Goal: Transaction & Acquisition: Register for event/course

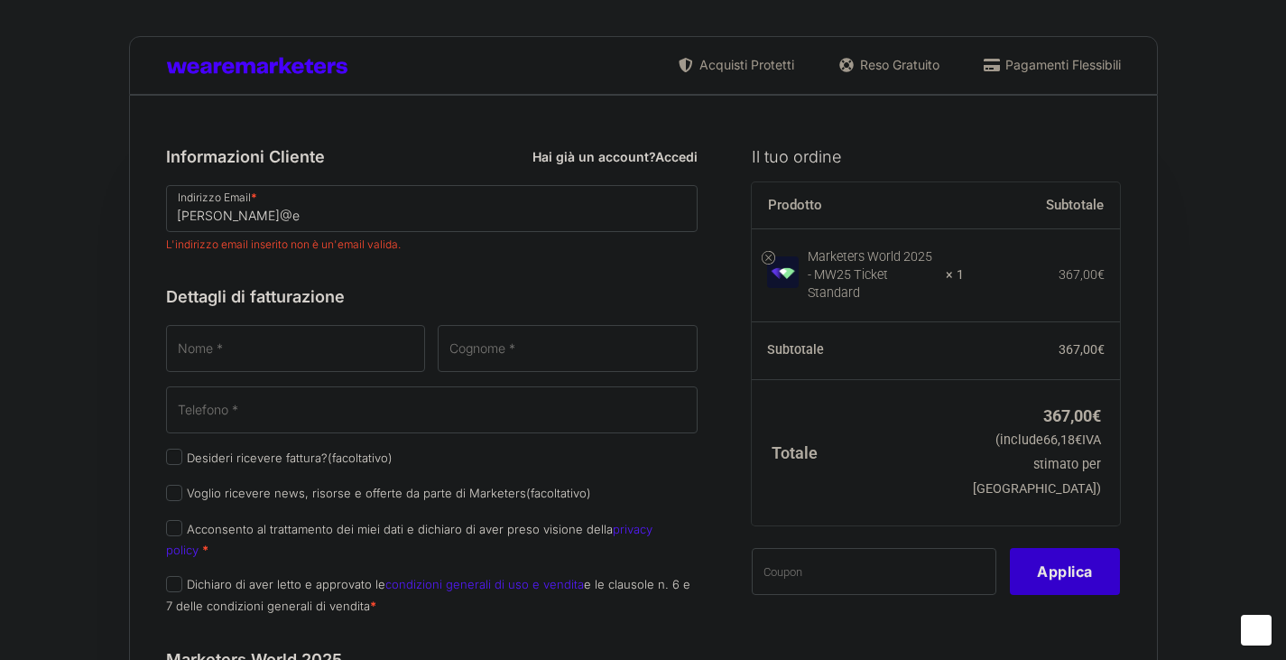
select select
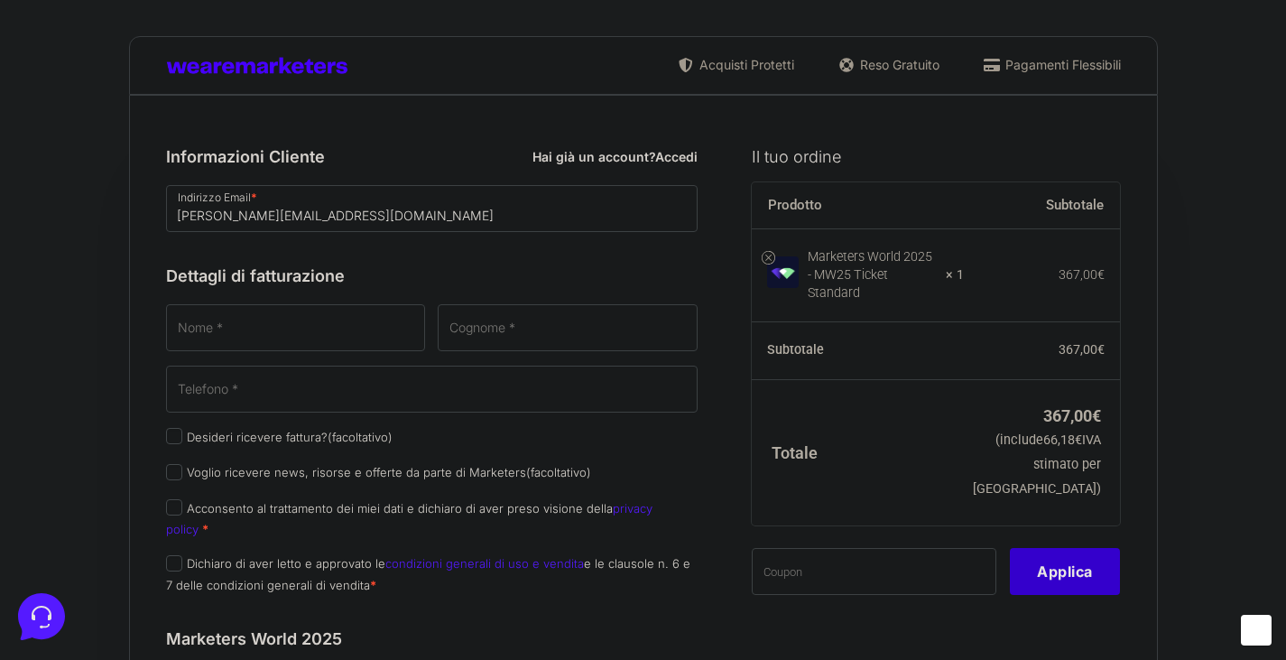
type input "[PERSON_NAME][EMAIL_ADDRESS][DOMAIN_NAME]"
type input "Ilenia"
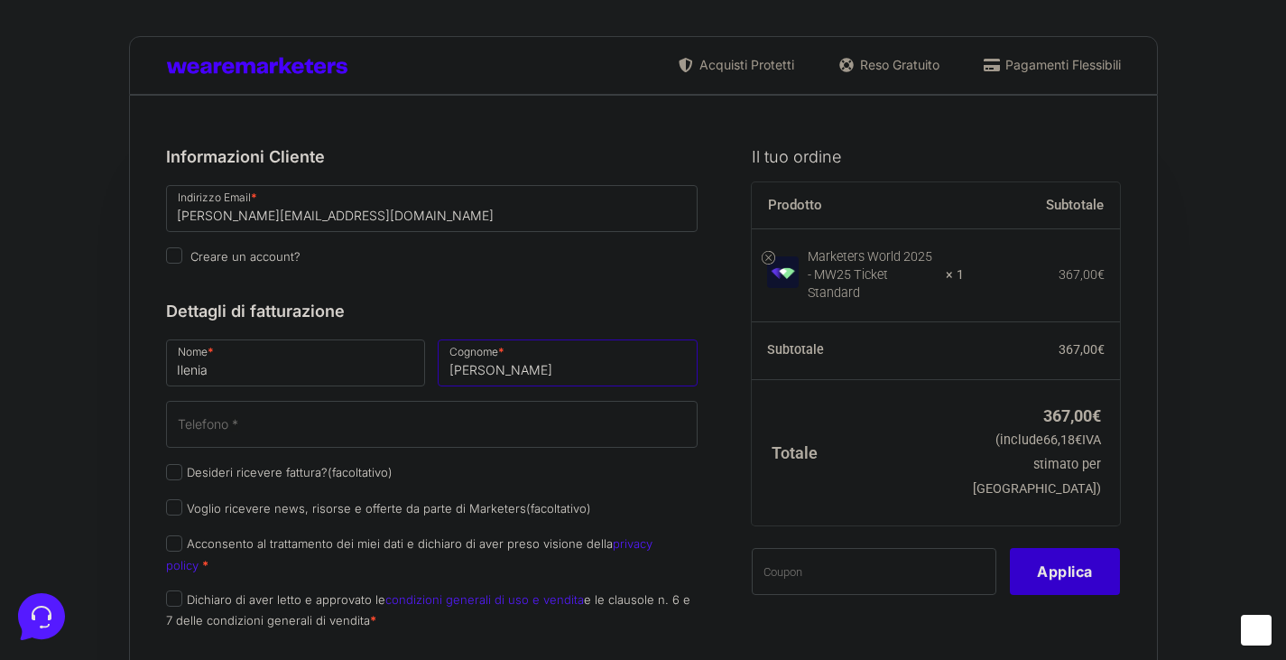
type input "Di Ventura"
type input "[PHONE_NUMBER]"
select select "IT"
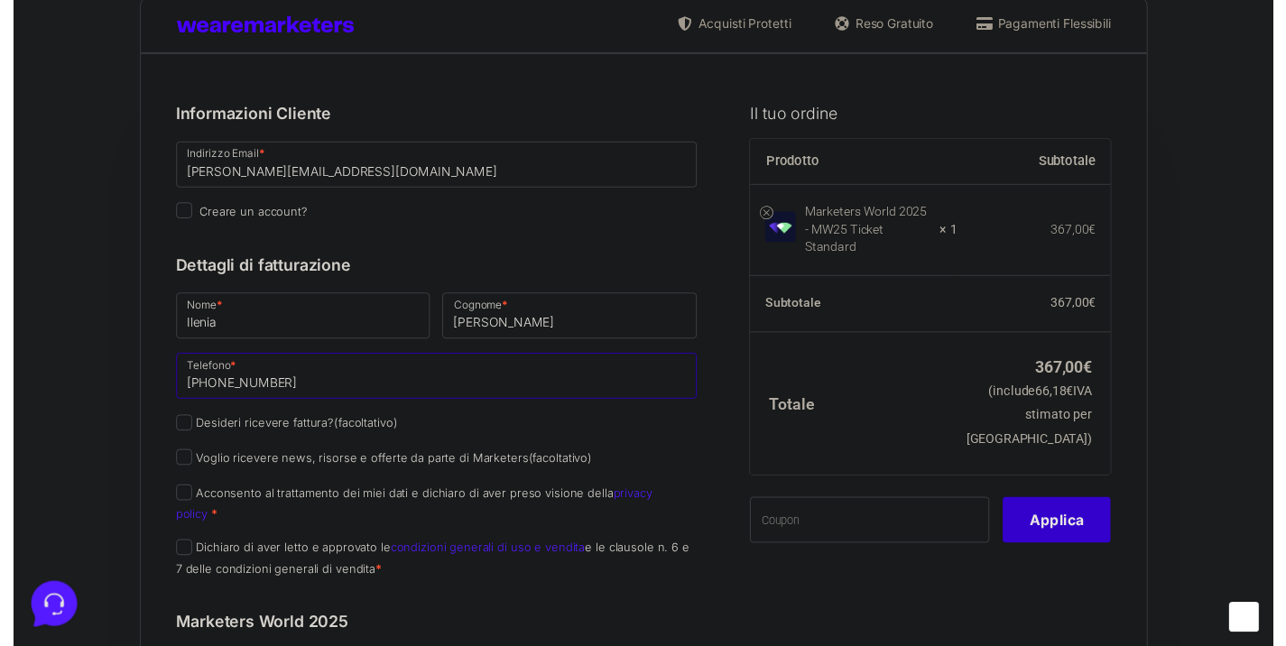
scroll to position [42, 0]
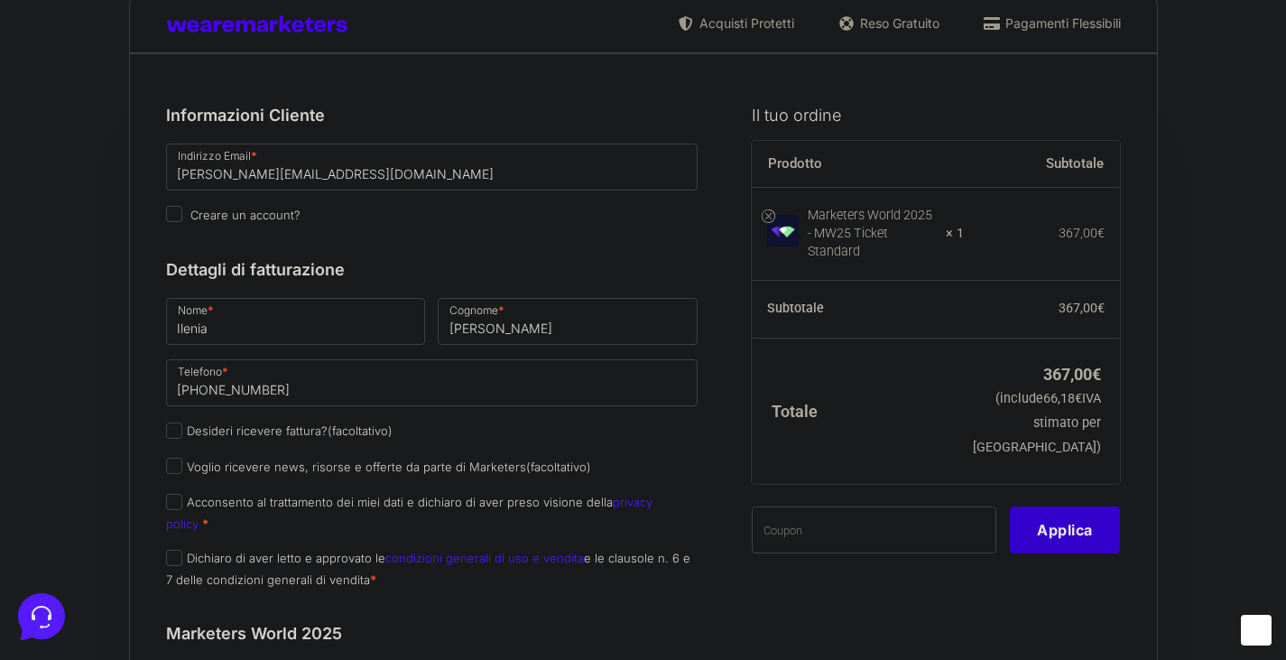
click at [181, 425] on label "Desideri ricevere fattura? (facoltativo)" at bounding box center [279, 430] width 227 height 14
click at [181, 425] on input "Desideri ricevere fattura? (facoltativo)" at bounding box center [174, 430] width 16 height 16
checkbox input "true"
type input "0000000"
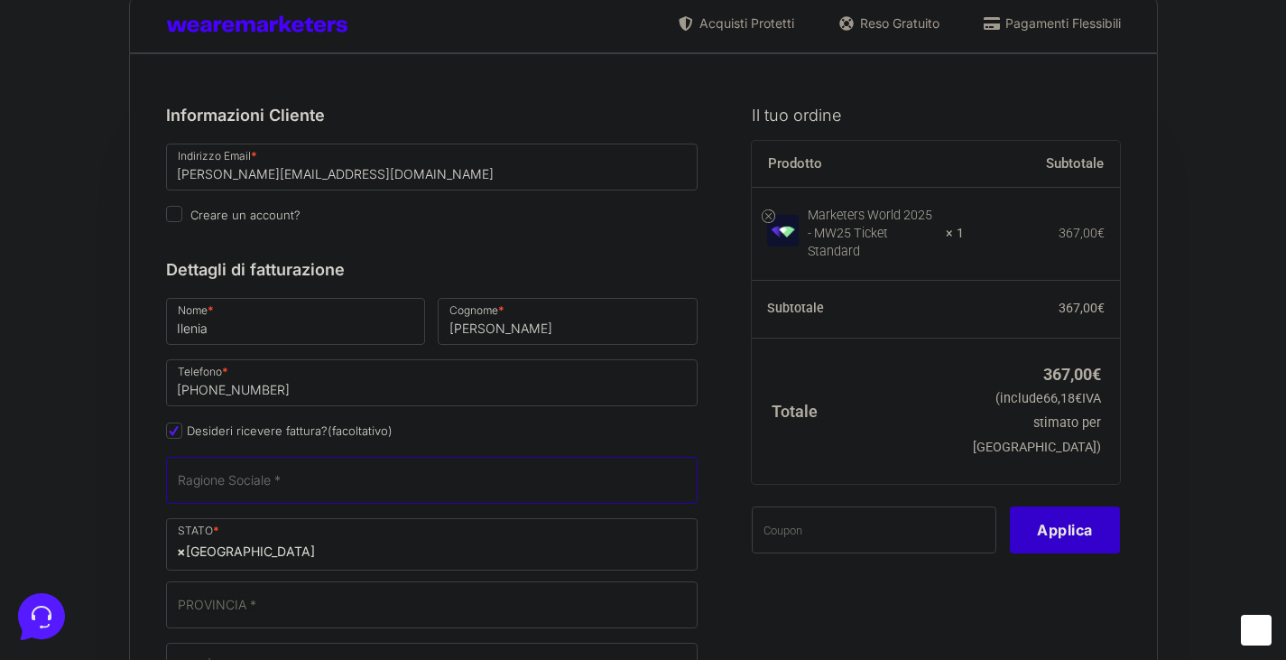
click at [235, 485] on input "Ragione Sociale *" at bounding box center [432, 480] width 533 height 47
type input "ELITE"
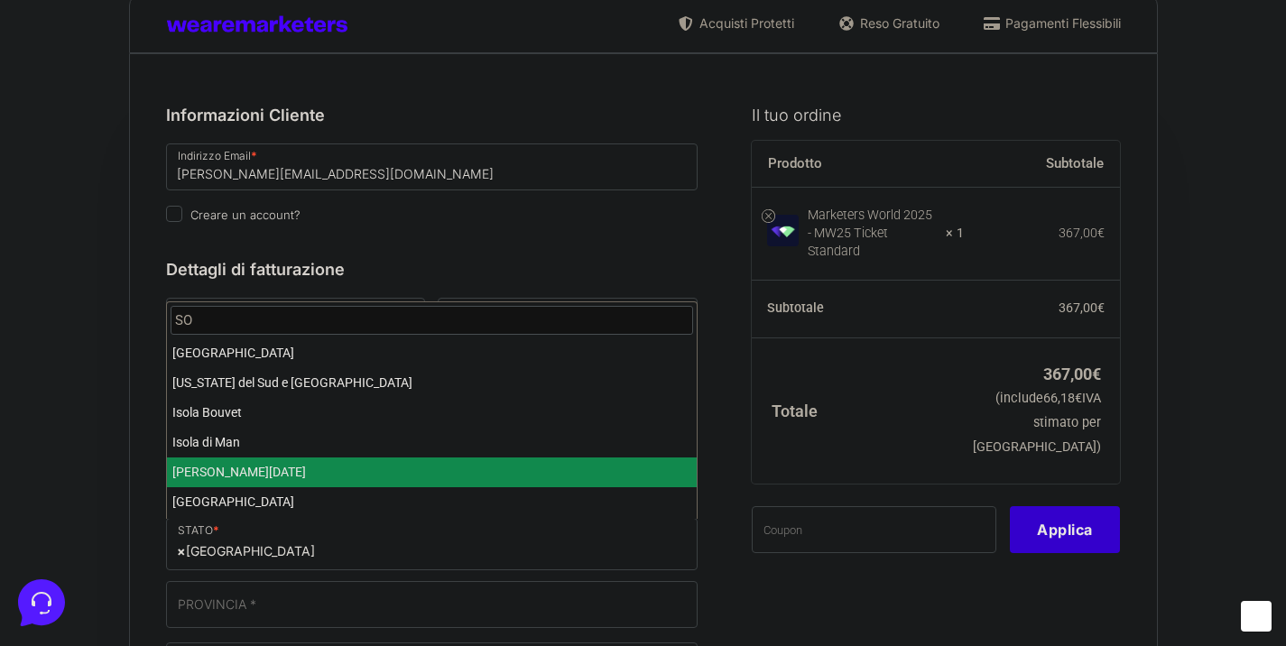
type input "S"
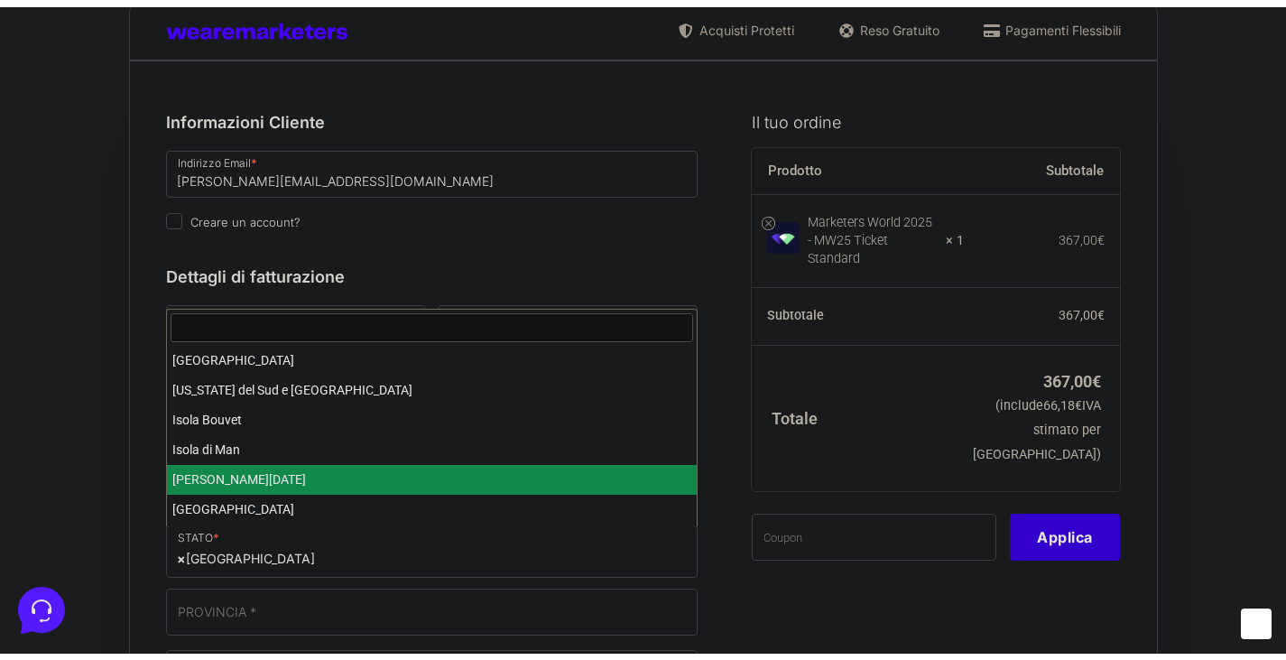
scroll to position [3426, 0]
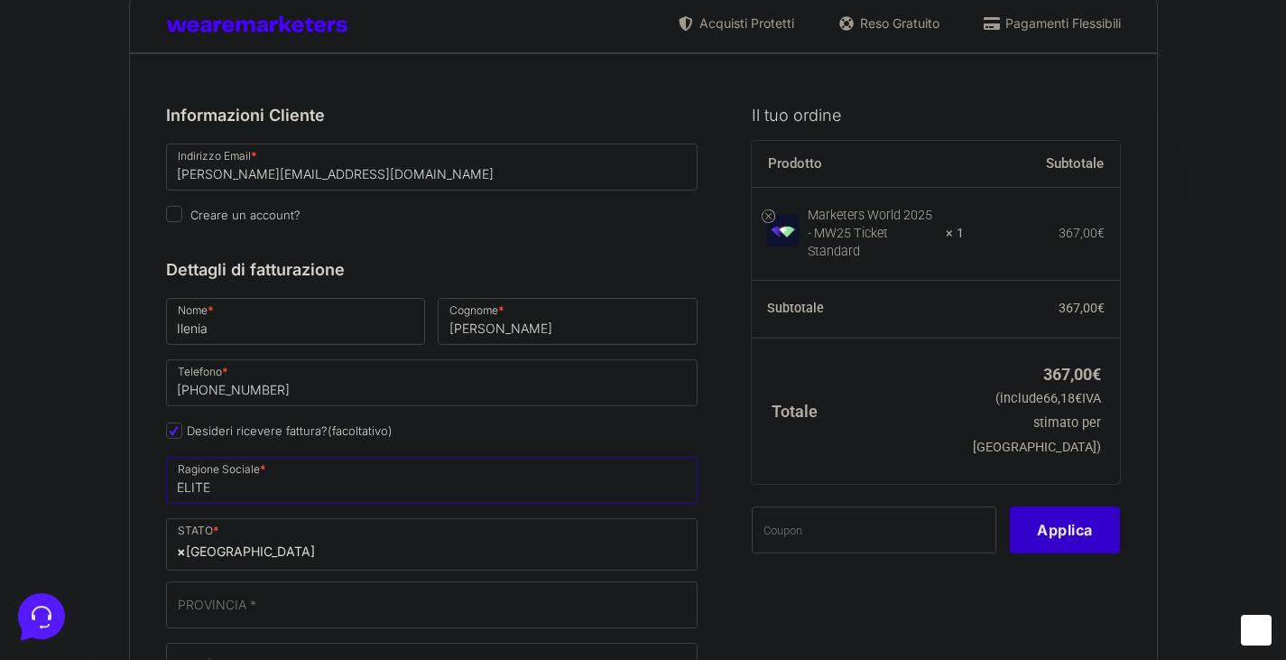
click at [461, 488] on input "ELITE" at bounding box center [432, 480] width 533 height 47
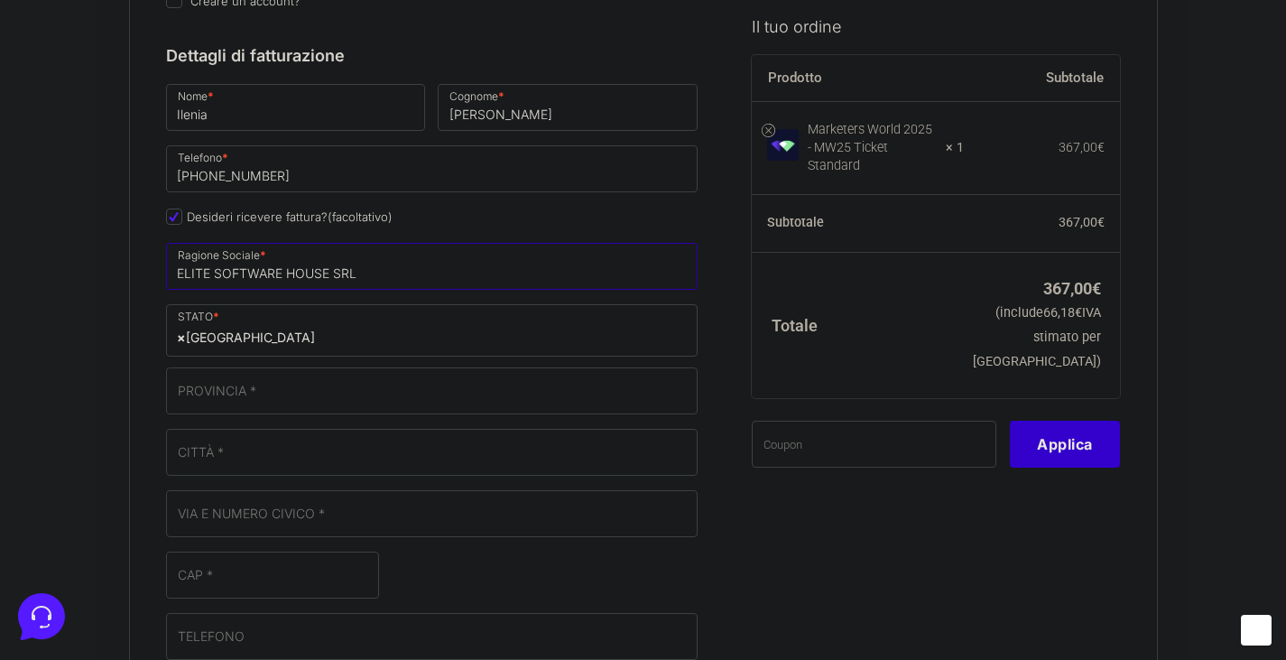
scroll to position [256, 0]
type input "ELITE SOFTWARE HOUSE SRL"
click at [336, 378] on input "PROVINCIA *" at bounding box center [432, 389] width 533 height 47
type input "t"
type input "Teramo"
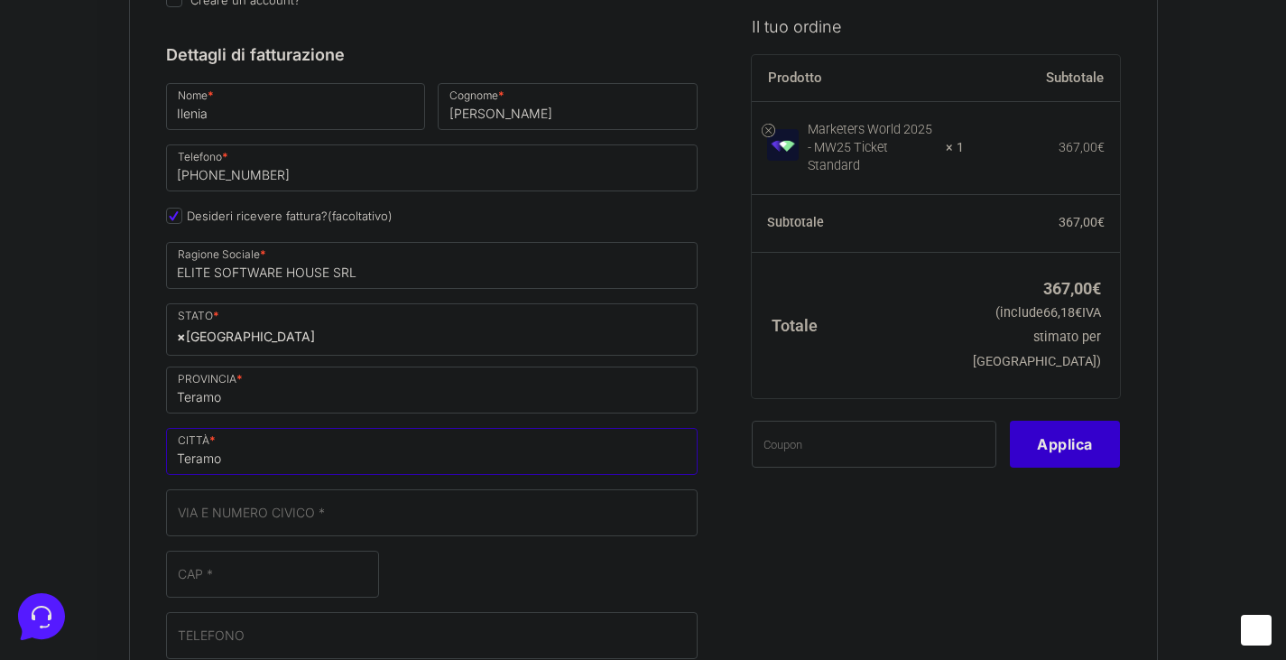
type input "Teramo"
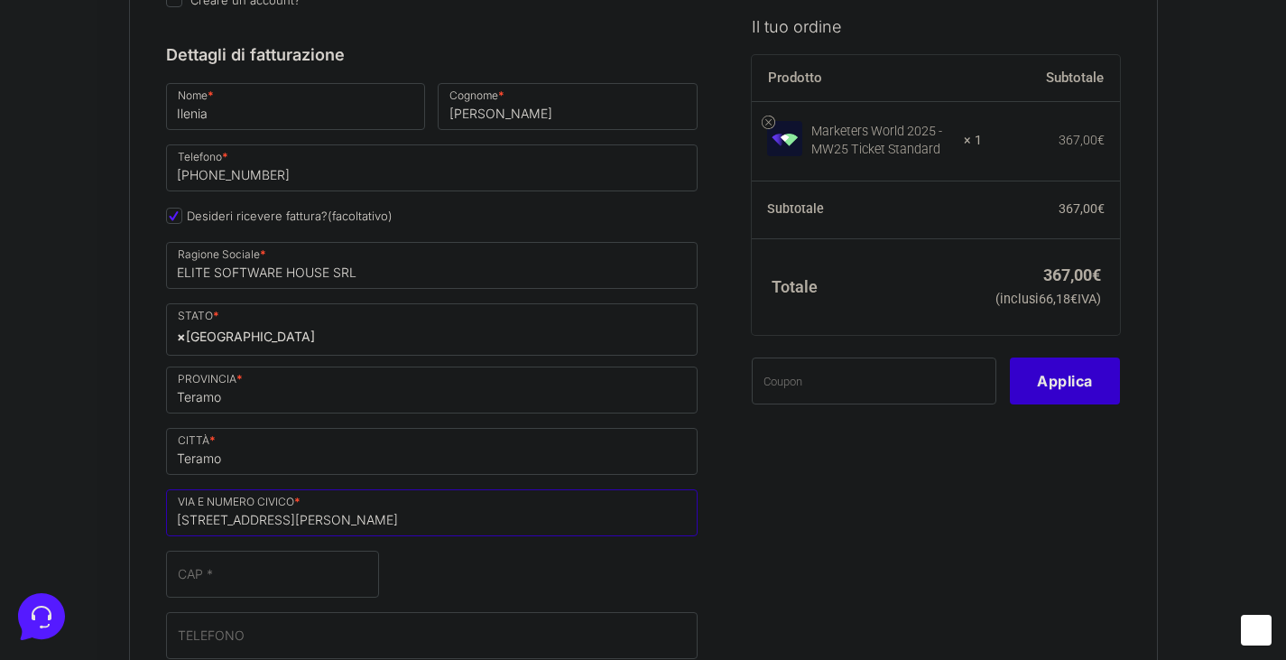
type input "[STREET_ADDRESS][PERSON_NAME]"
click at [243, 582] on input "CAP *" at bounding box center [272, 574] width 213 height 47
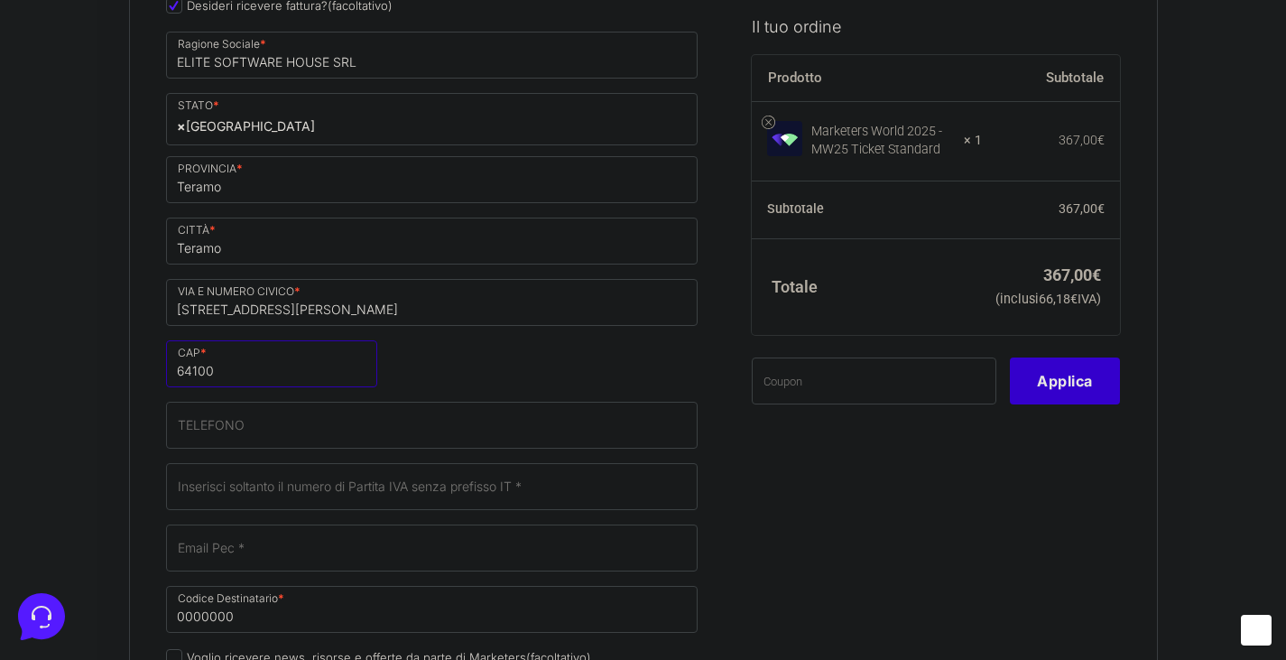
scroll to position [468, 0]
type input "64100"
click at [270, 416] on input "TELEFONO (facoltativo)" at bounding box center [432, 424] width 533 height 47
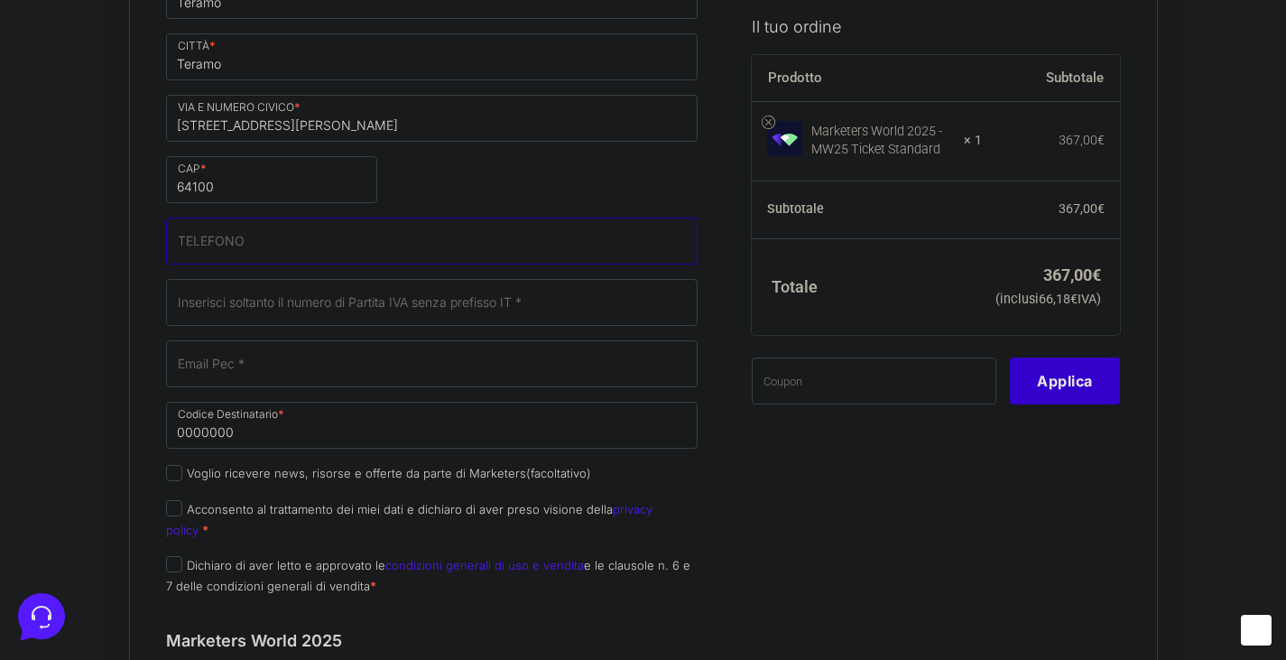
scroll to position [693, 0]
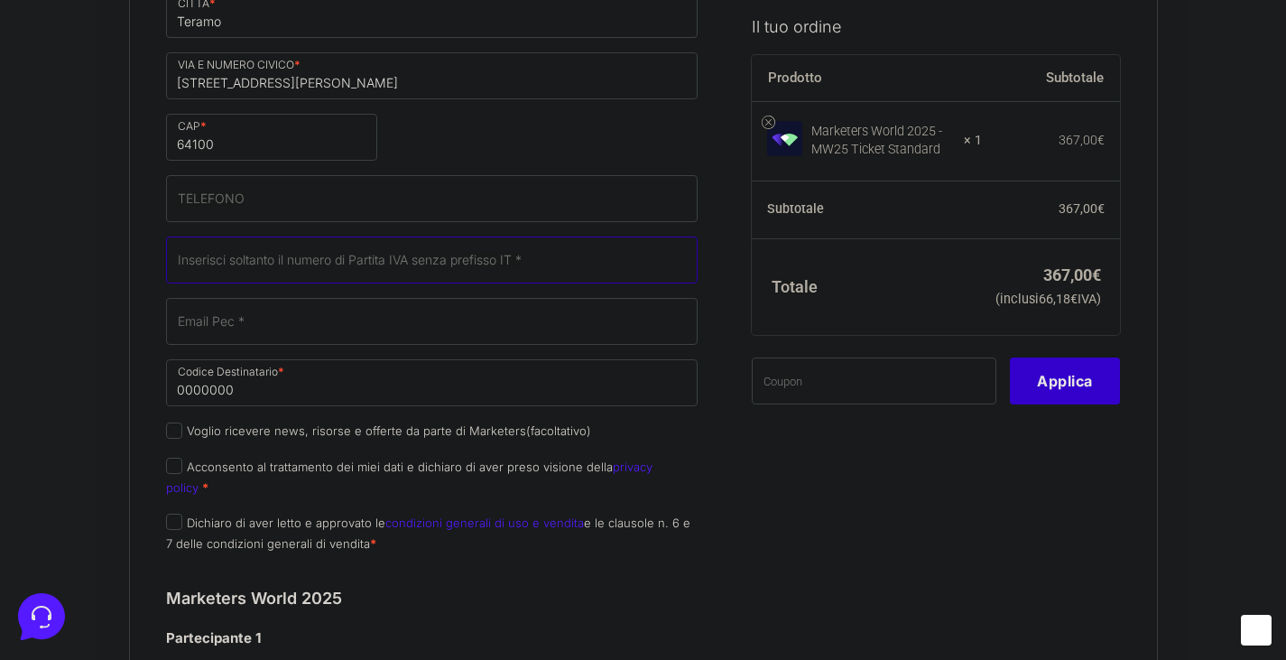
click at [531, 267] on input "Partita Iva *" at bounding box center [432, 260] width 533 height 47
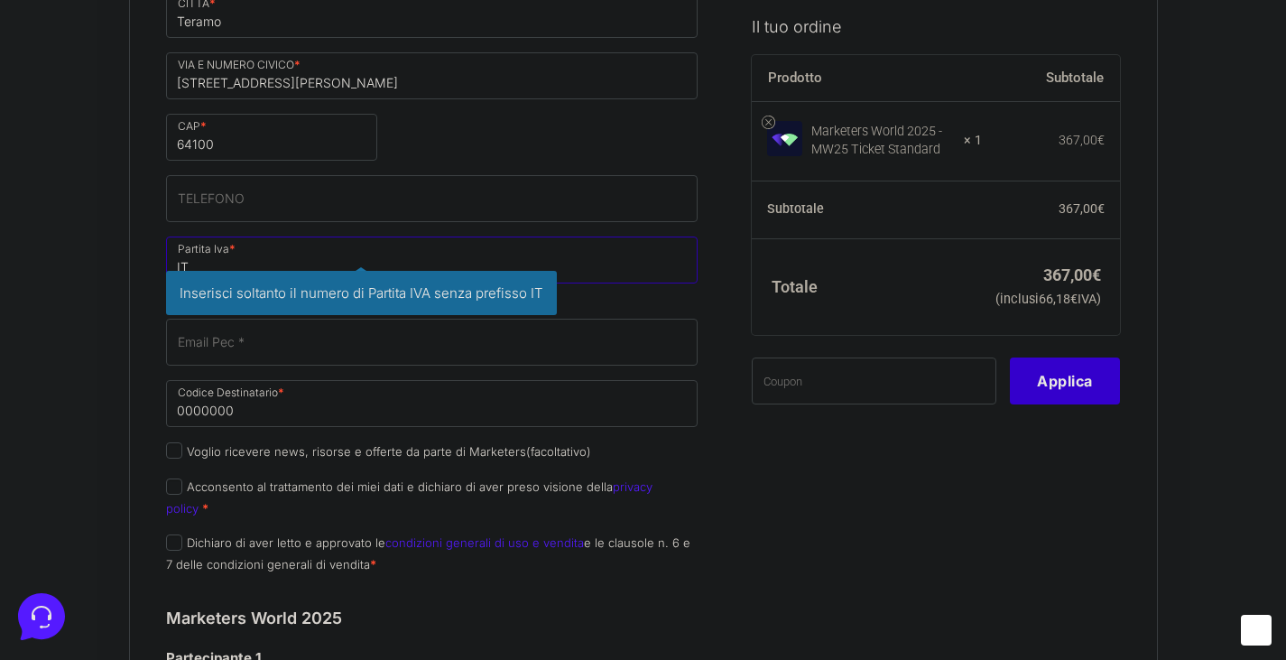
type input "I"
type input "02160260671"
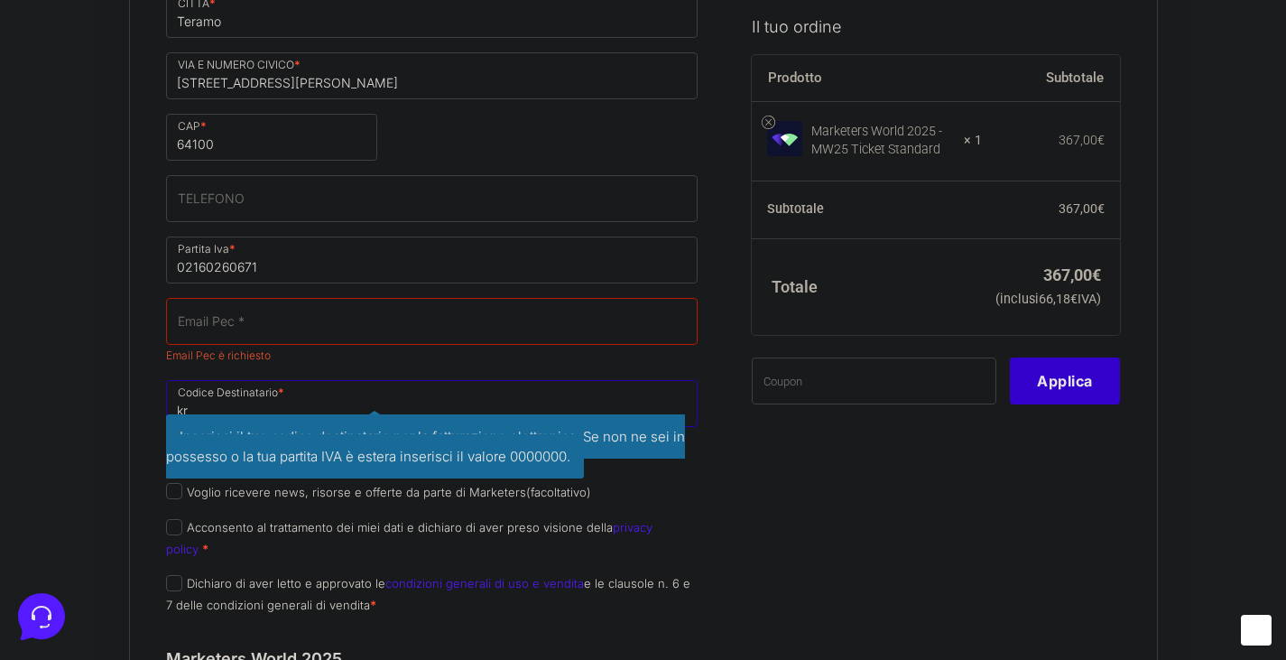
type input "k"
type input "KRRH6B9"
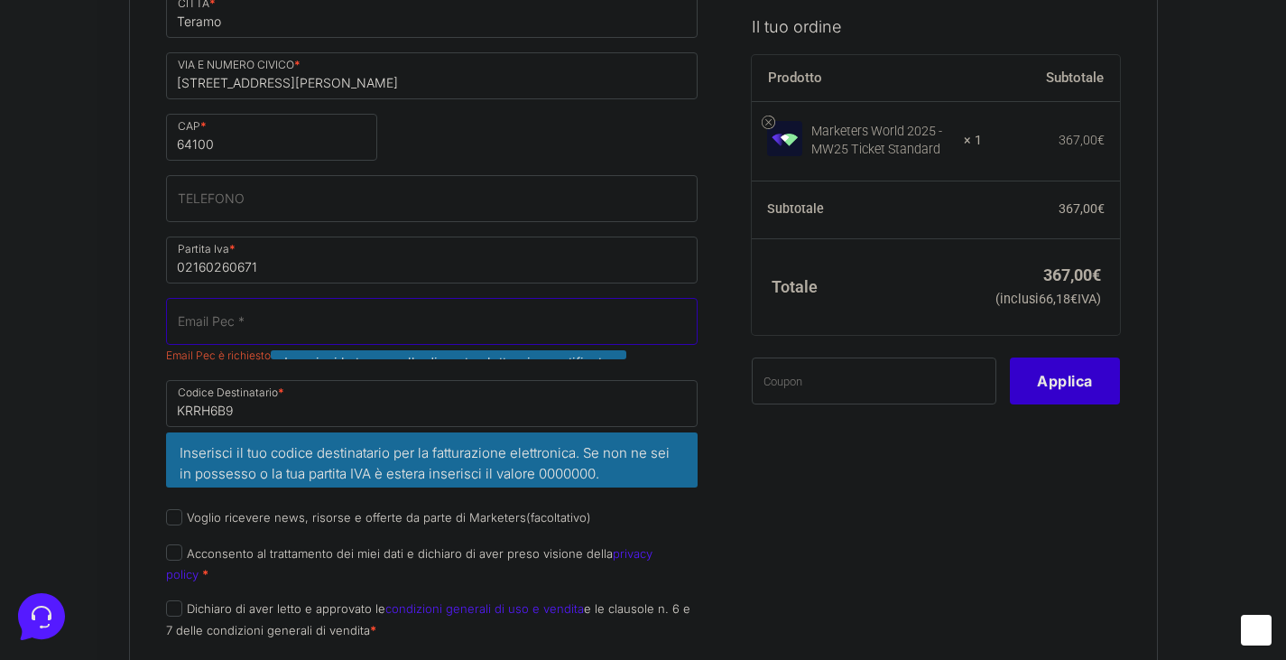
click at [611, 320] on input "Email Pec *" at bounding box center [432, 321] width 533 height 47
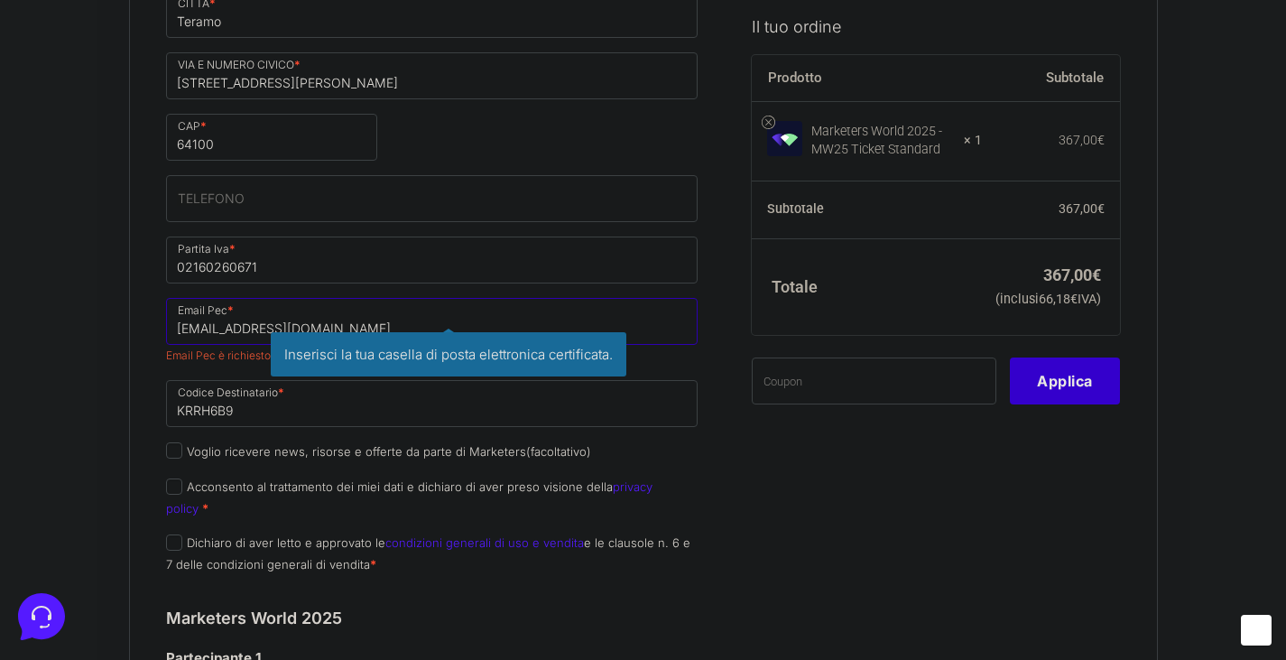
type input "[EMAIL_ADDRESS][DOMAIN_NAME]"
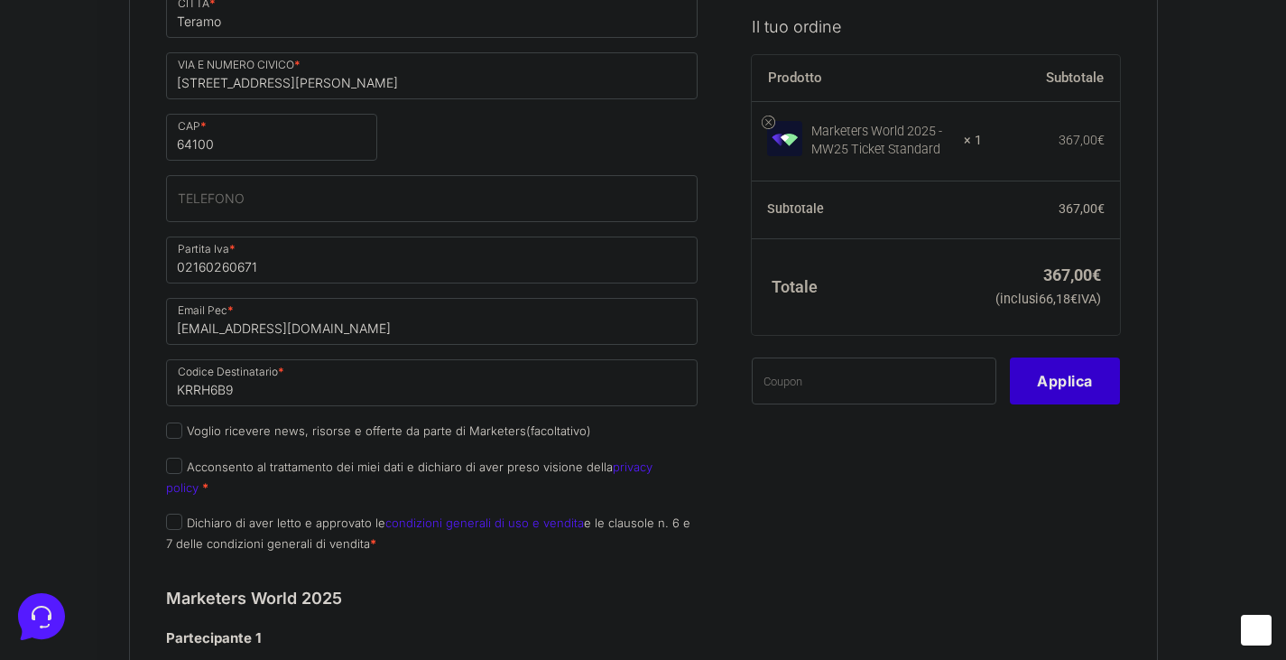
click at [201, 471] on label "Acconsento al trattamento dei miei dati e dichiaro di aver preso visione della …" at bounding box center [409, 476] width 487 height 35
click at [182, 471] on input "Acconsento al trattamento dei miei dati e dichiaro di aver preso visione della …" at bounding box center [174, 466] width 16 height 16
checkbox input "true"
click at [201, 515] on label "Dichiaro di aver letto e approvato le condizioni generali di uso e vendita e le…" at bounding box center [428, 532] width 524 height 35
click at [182, 514] on input "Dichiaro di aver letto e approvato le condizioni generali di uso e vendita e le…" at bounding box center [174, 522] width 16 height 16
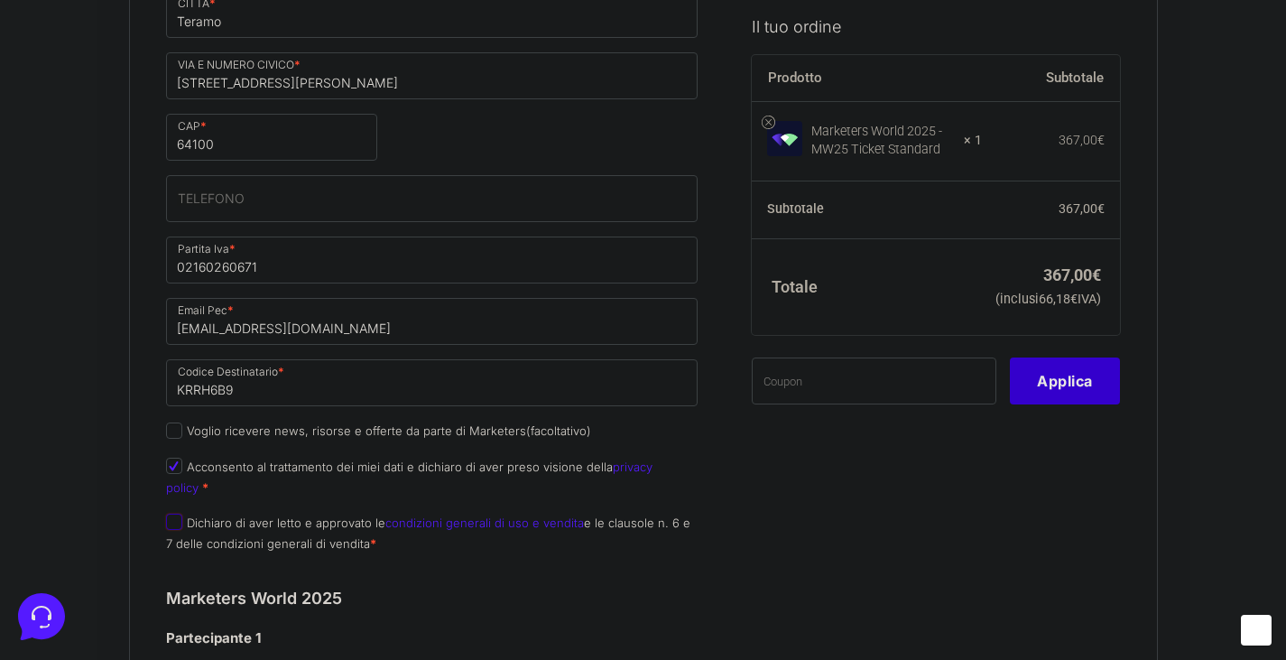
checkbox input "true"
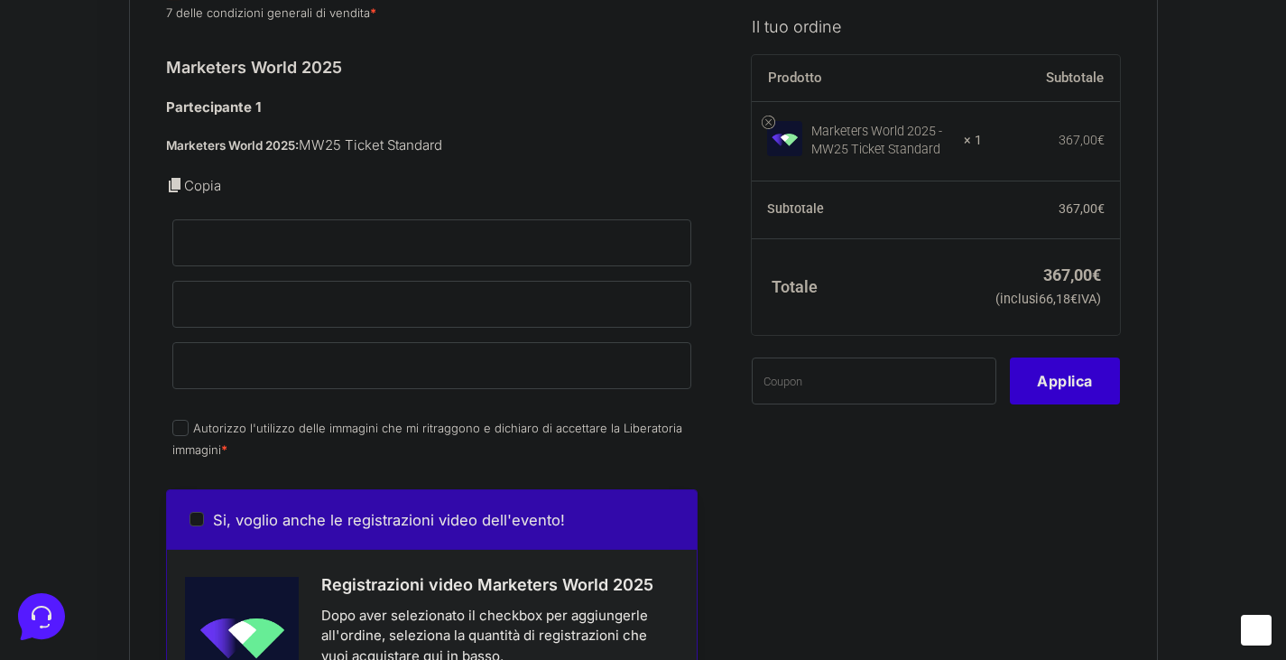
scroll to position [1225, 0]
click at [527, 218] on input "Nome *" at bounding box center [432, 241] width 520 height 47
type input "Ilenia"
type input "d"
type input "Di Ventura"
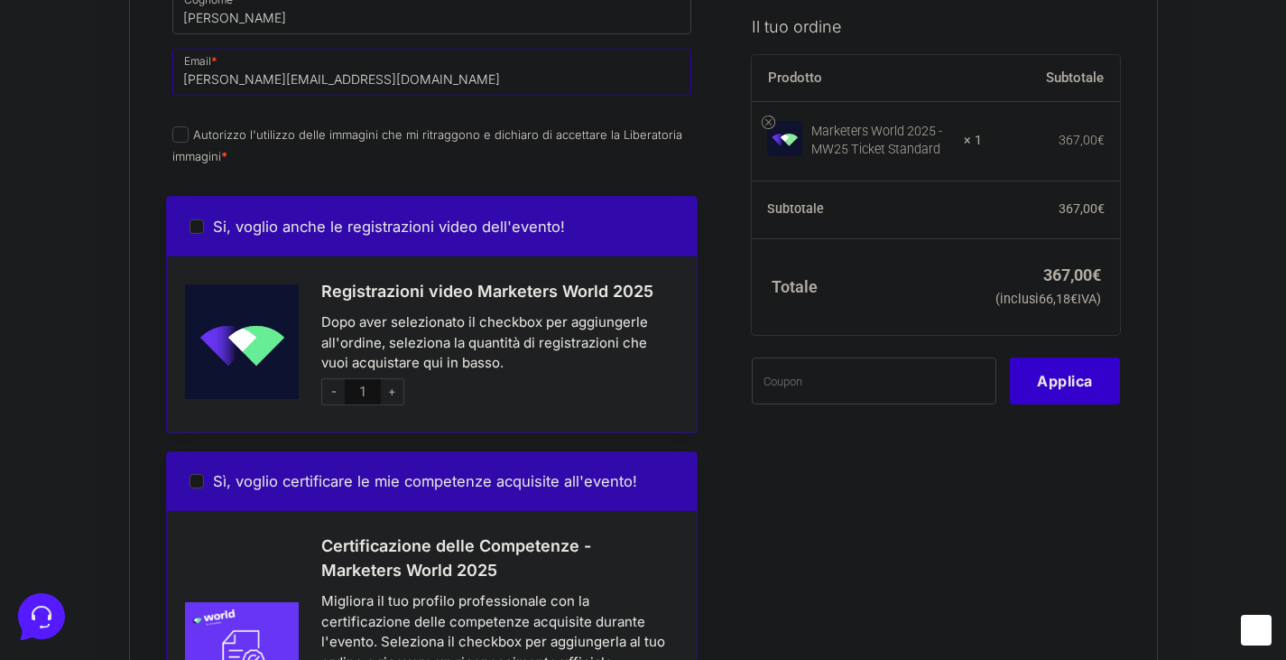
scroll to position [1522, 0]
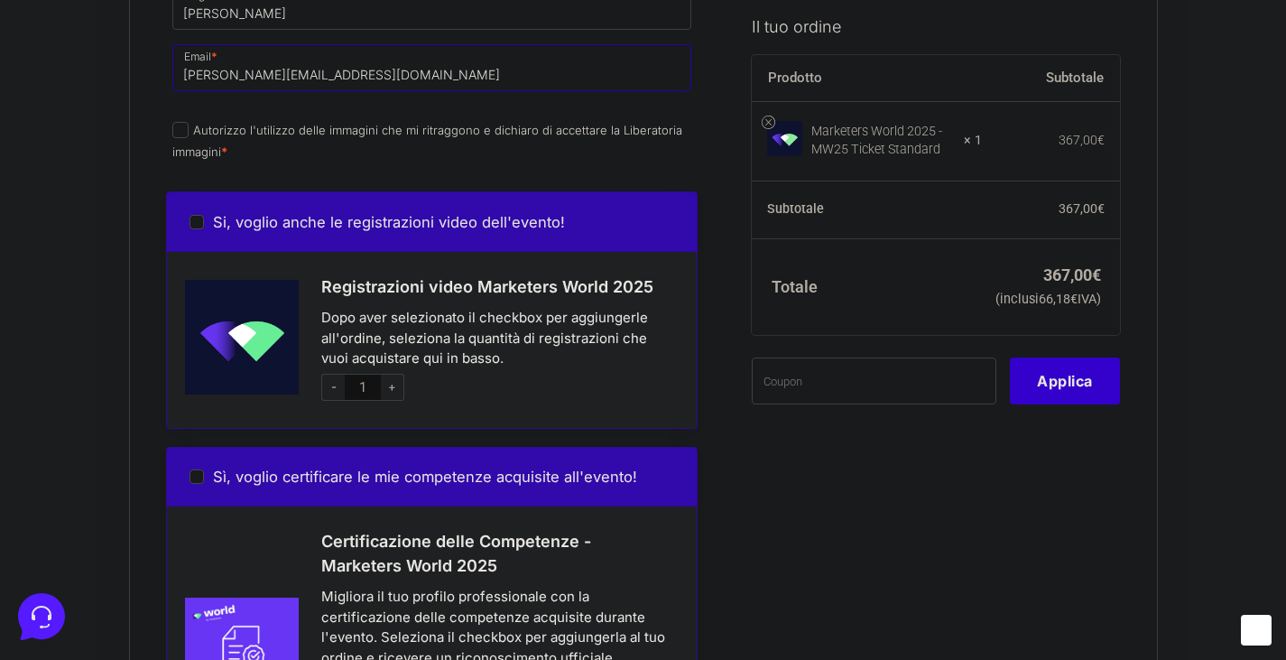
type input "[PERSON_NAME][EMAIL_ADDRESS][DOMAIN_NAME]"
click at [182, 122] on input "Autorizzo l'utilizzo delle immagini che mi ritraggono e dichiaro di accettare l…" at bounding box center [180, 130] width 16 height 16
checkbox input "true"
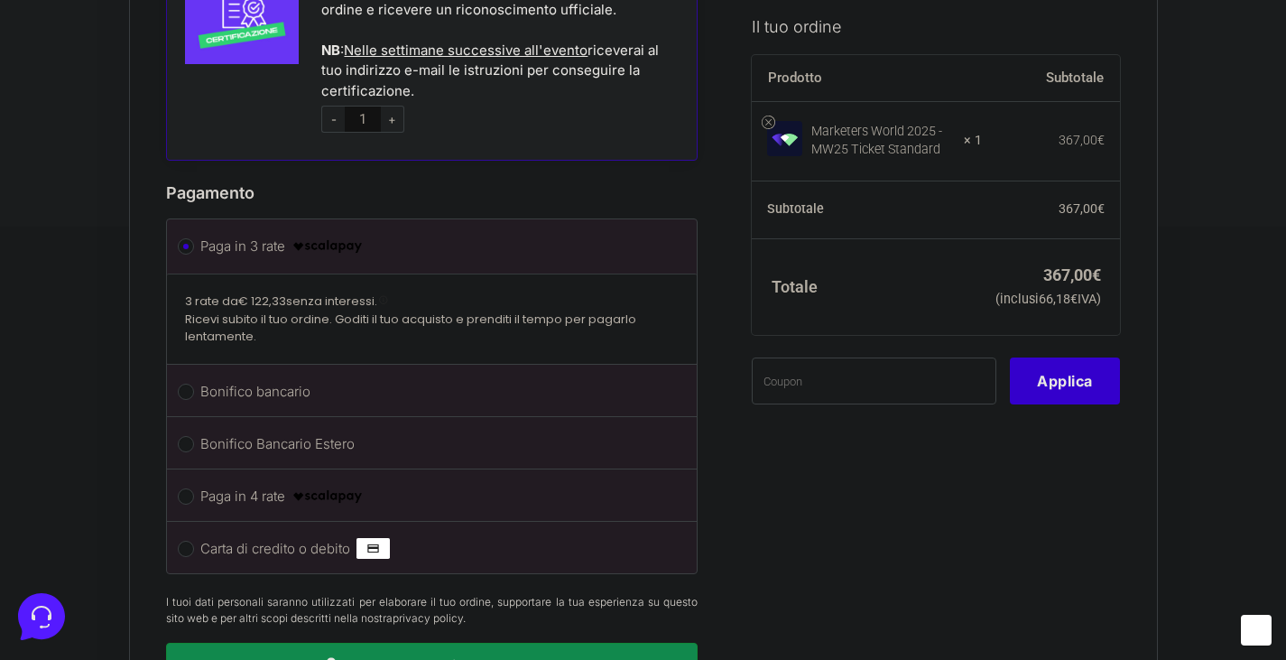
scroll to position [2172, 0]
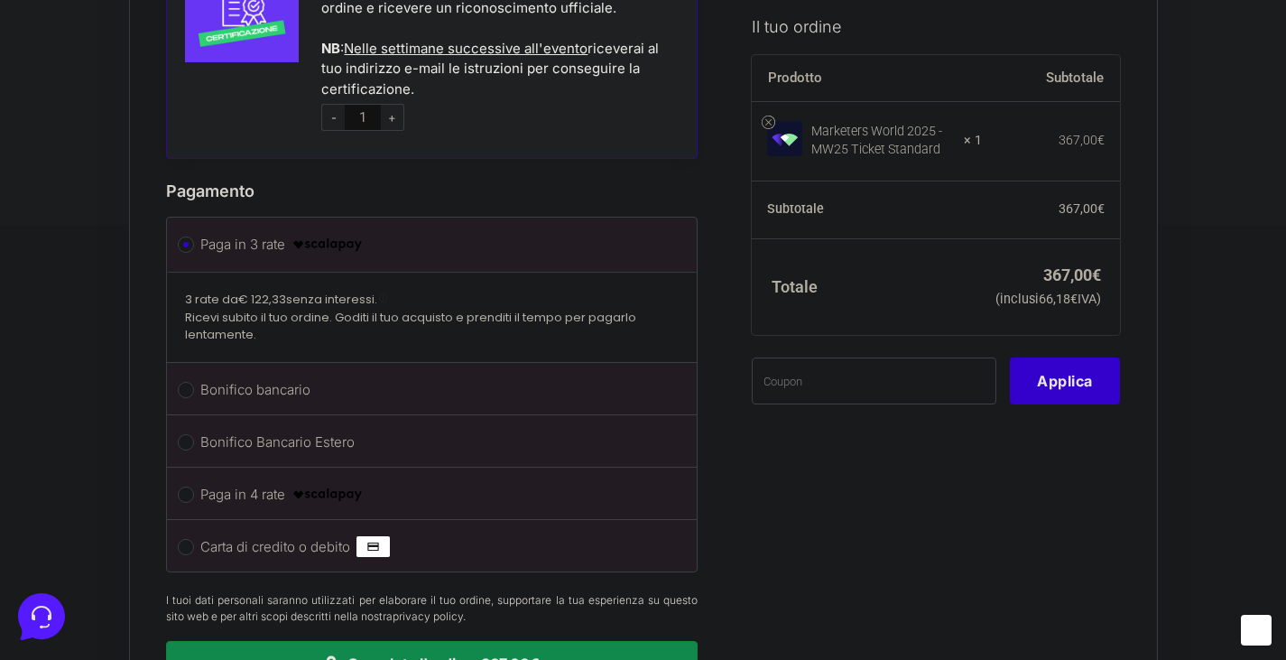
click at [350, 533] on label "Carta di credito o debito" at bounding box center [429, 546] width 458 height 27
click at [194, 539] on input "Carta di credito o debito" at bounding box center [186, 547] width 16 height 16
radio input "true"
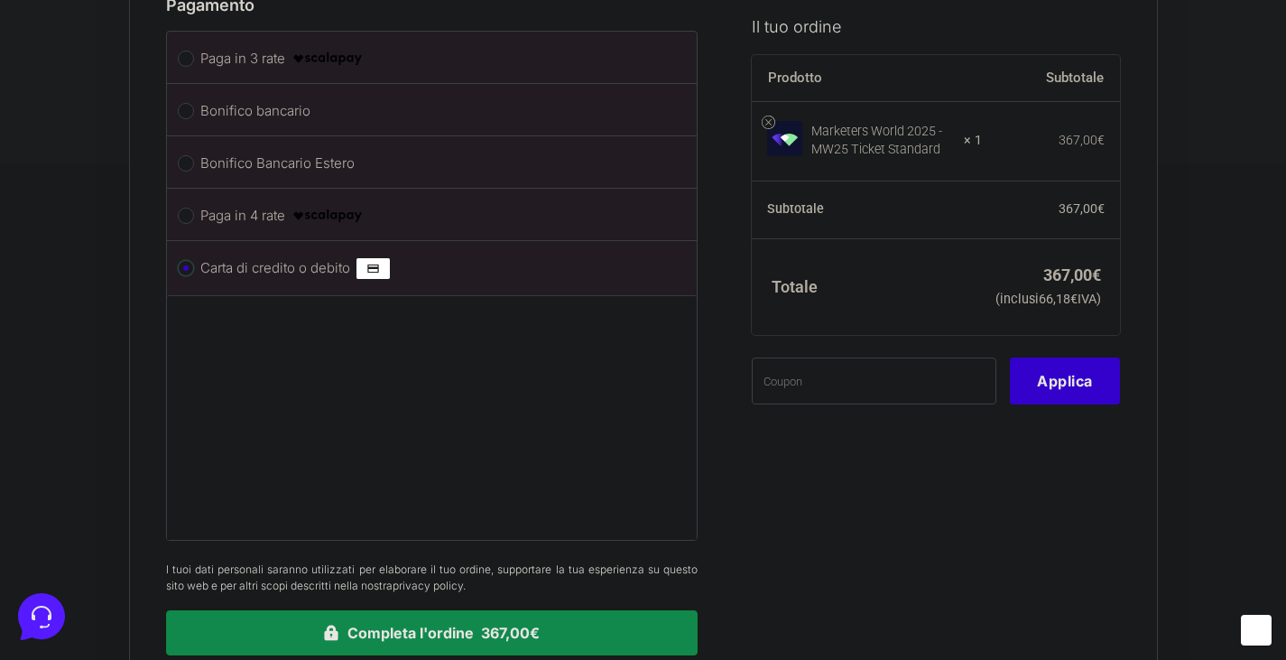
scroll to position [2402, 0]
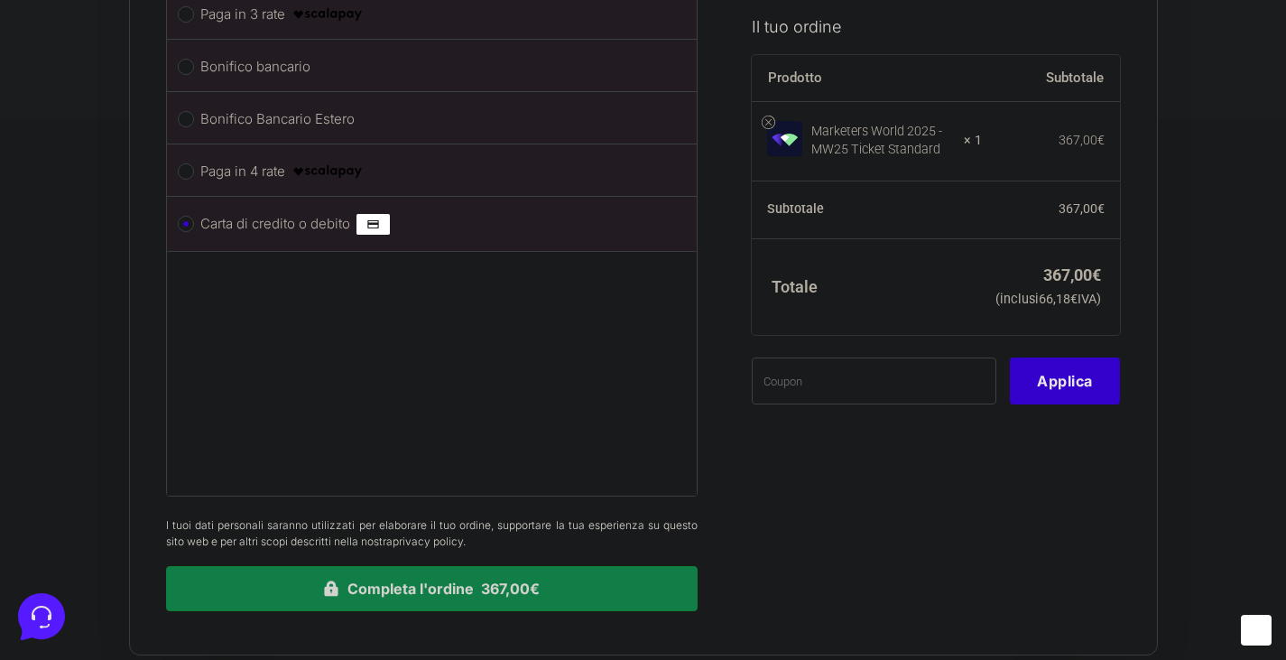
click at [407, 566] on button "Completa l'ordine 367,00€" at bounding box center [432, 588] width 533 height 45
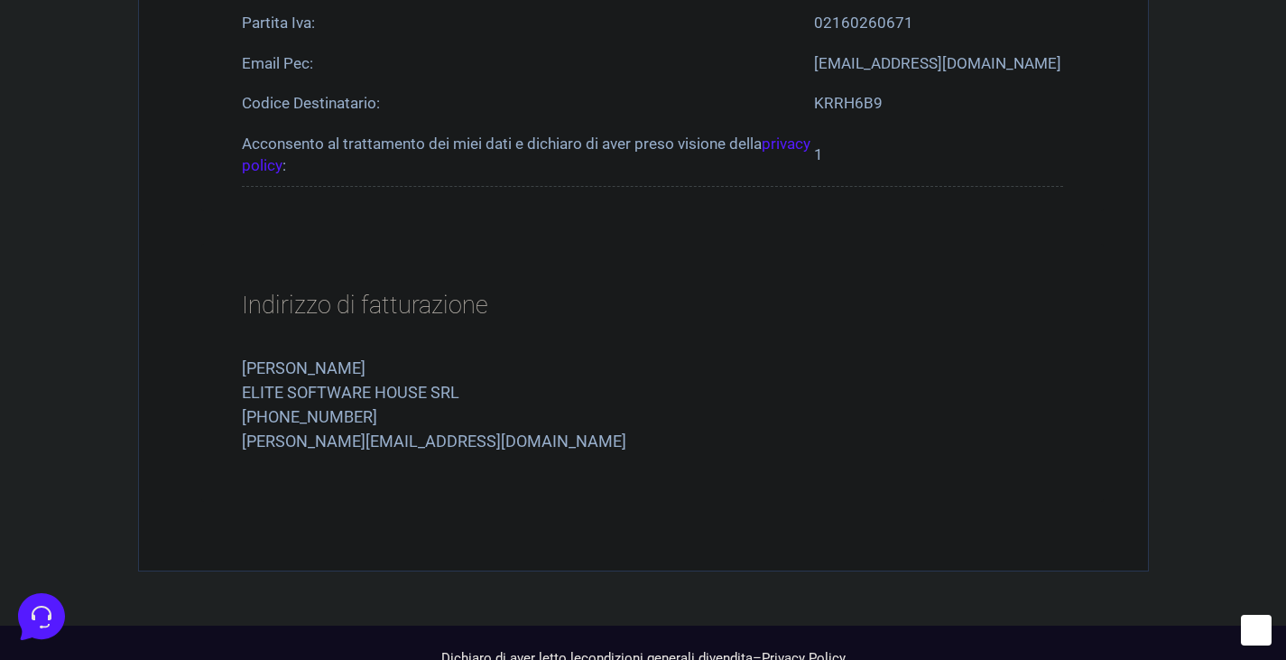
scroll to position [1360, 0]
